Goal: Information Seeking & Learning: Learn about a topic

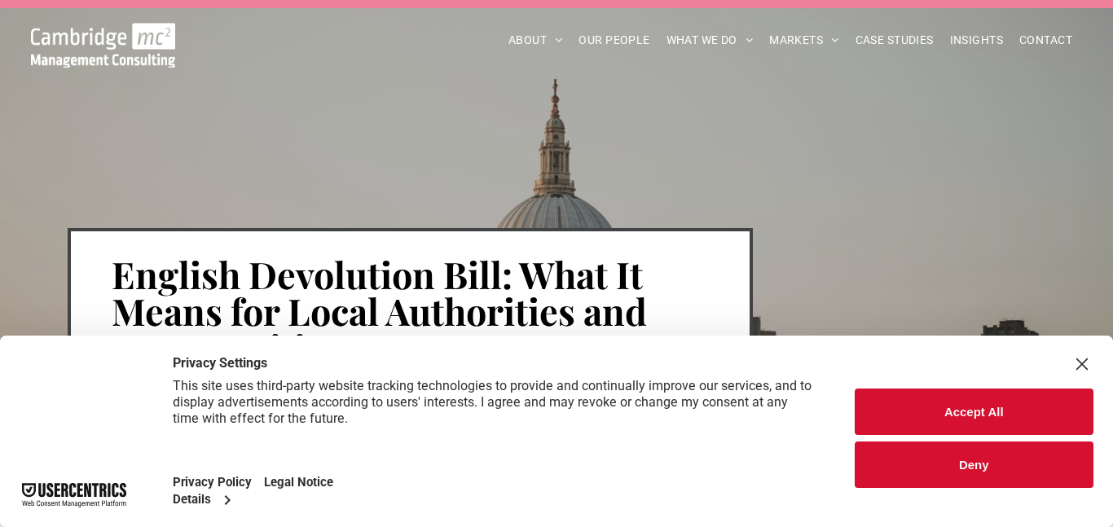
click at [1089, 363] on div "Close Layer" at bounding box center [1081, 364] width 23 height 23
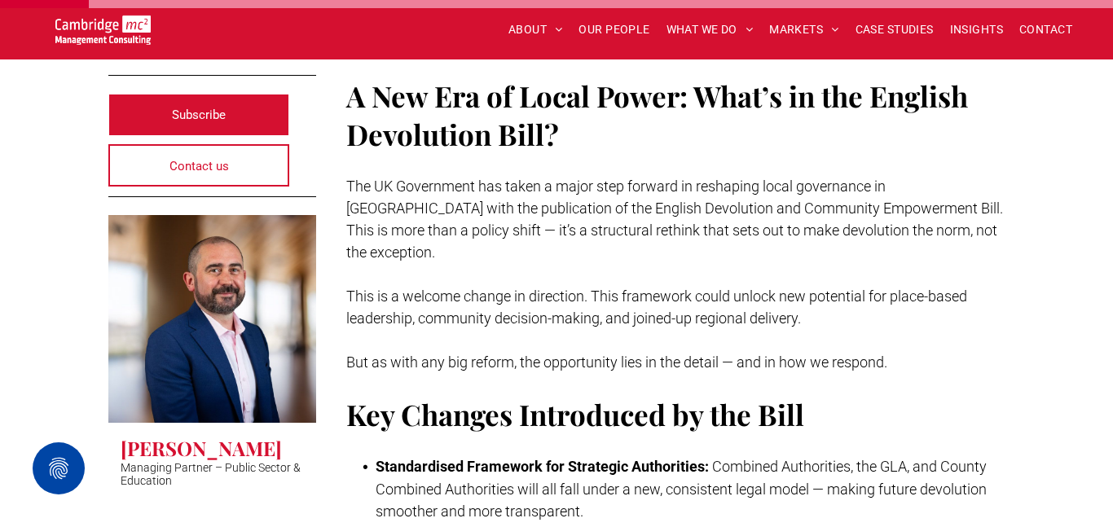
scroll to position [451, 0]
